Goal: Task Accomplishment & Management: Manage account settings

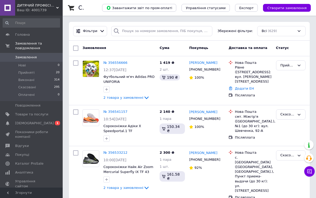
click at [27, 125] on span "[DEMOGRAPHIC_DATA]" at bounding box center [34, 123] width 39 height 5
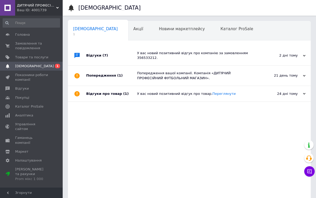
scroll to position [0, 3]
click at [21, 44] on span "Замовлення та повідомлення" at bounding box center [31, 45] width 33 height 9
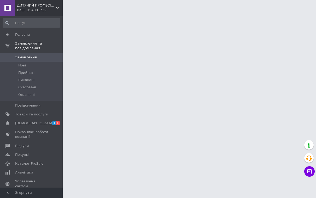
click at [18, 121] on span "[DEMOGRAPHIC_DATA]" at bounding box center [34, 123] width 39 height 5
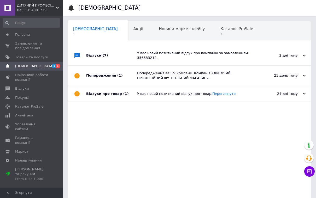
scroll to position [0, 3]
click at [25, 45] on span "Замовлення та повідомлення" at bounding box center [31, 45] width 33 height 9
